Goal: Task Accomplishment & Management: Use online tool/utility

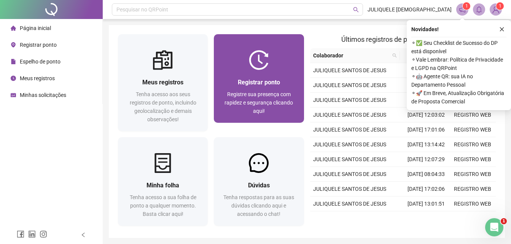
click at [281, 78] on div "Registrar ponto" at bounding box center [259, 83] width 72 height 10
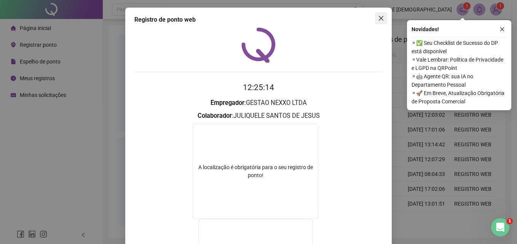
click at [379, 21] on icon "close" at bounding box center [381, 18] width 6 height 6
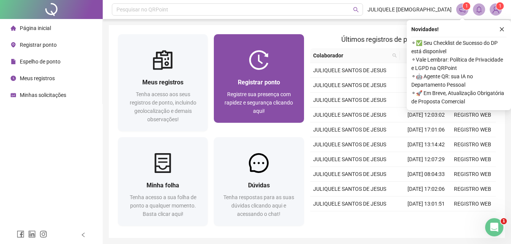
click at [257, 81] on span "Registrar ponto" at bounding box center [259, 82] width 42 height 7
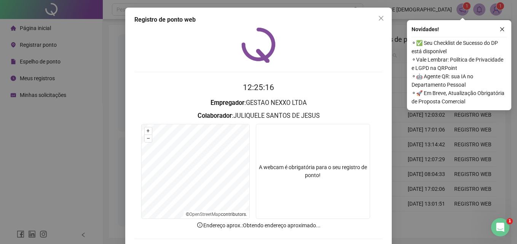
scroll to position [36, 0]
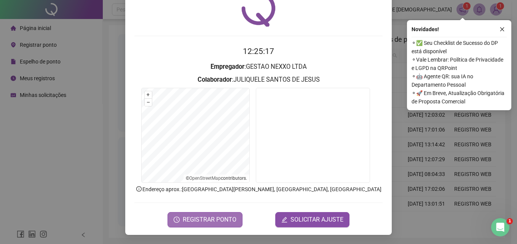
click at [204, 223] on span "REGISTRAR PONTO" at bounding box center [210, 220] width 54 height 9
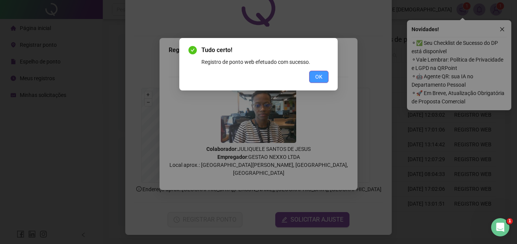
click at [322, 73] on span "OK" at bounding box center [318, 77] width 7 height 8
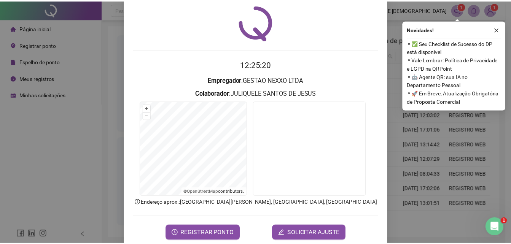
scroll to position [0, 0]
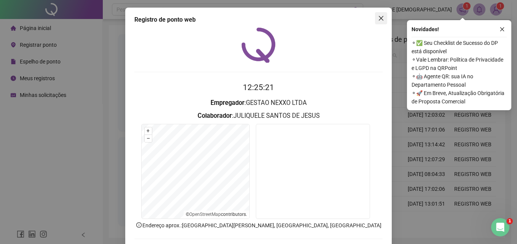
click at [378, 21] on icon "close" at bounding box center [381, 18] width 6 height 6
